Goal: Transaction & Acquisition: Purchase product/service

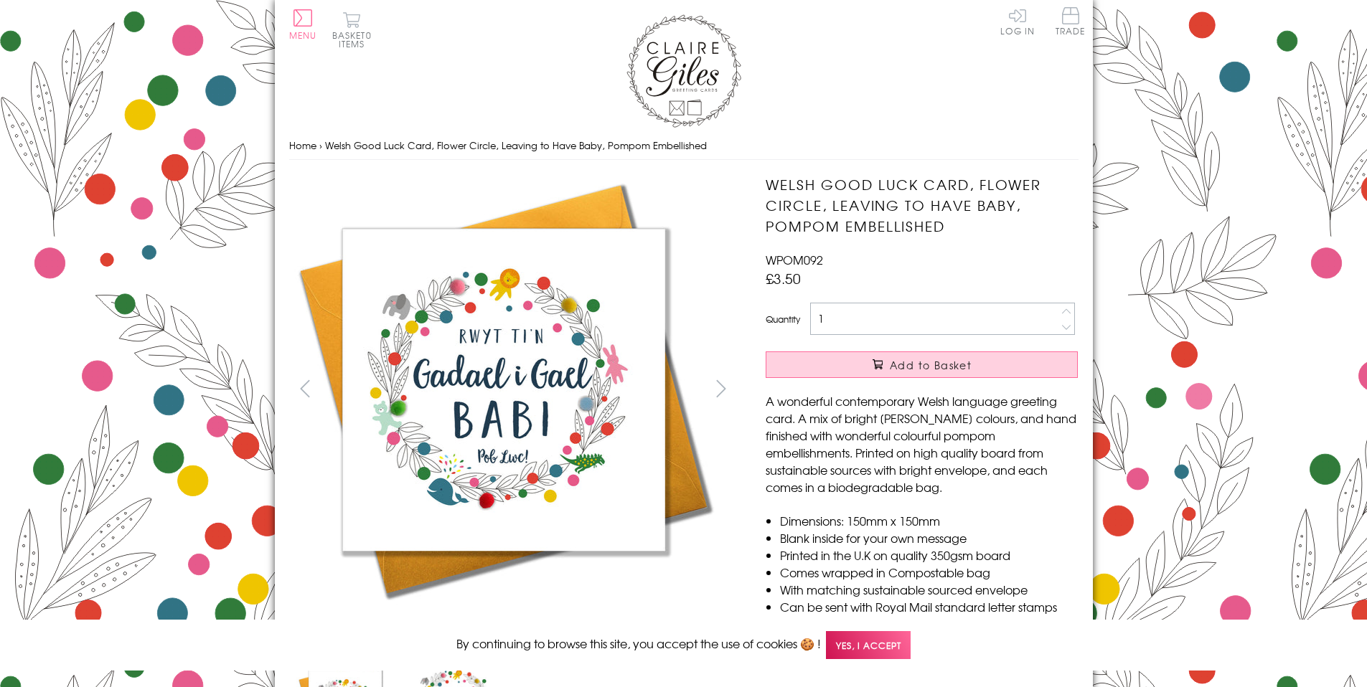
scroll to position [687, 0]
